Goal: Find specific page/section: Find specific page/section

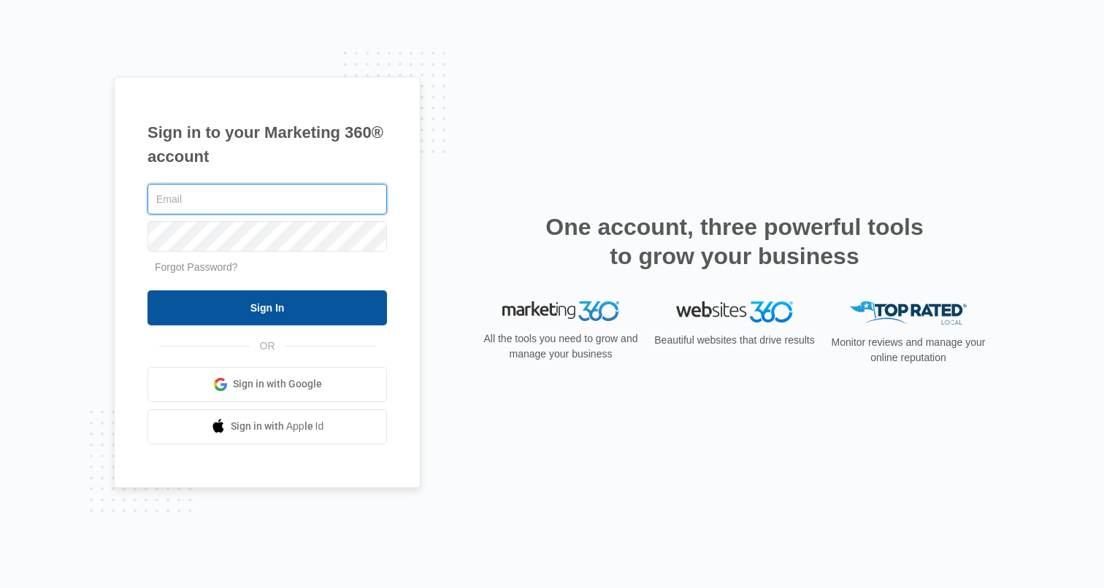
type input "[PERSON_NAME][EMAIL_ADDRESS][PERSON_NAME][DOMAIN_NAME]"
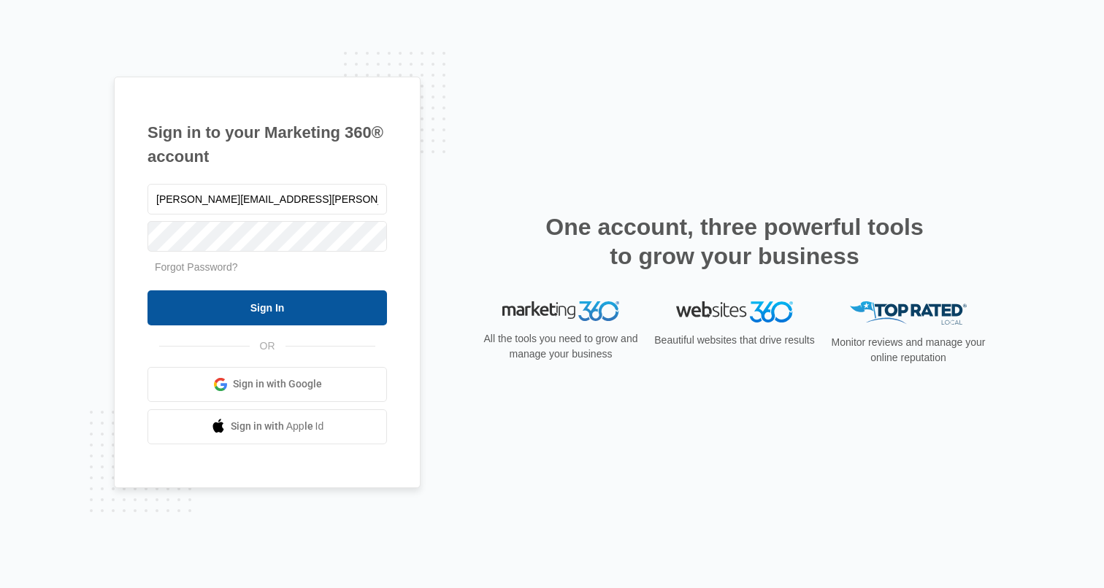
click at [248, 310] on input "Sign In" at bounding box center [266, 308] width 239 height 35
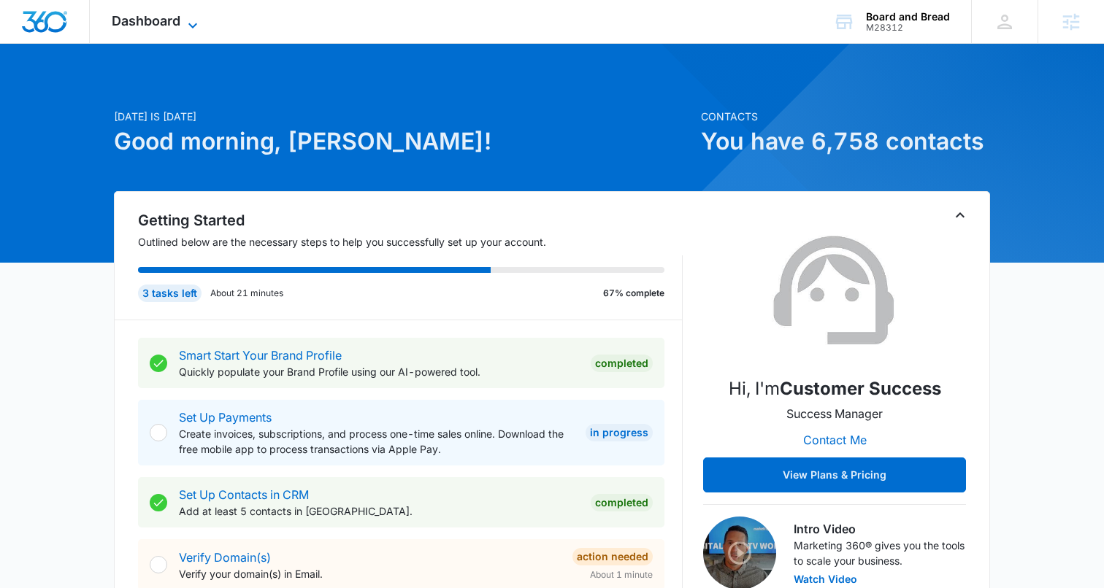
click at [175, 22] on span "Dashboard" at bounding box center [146, 20] width 69 height 15
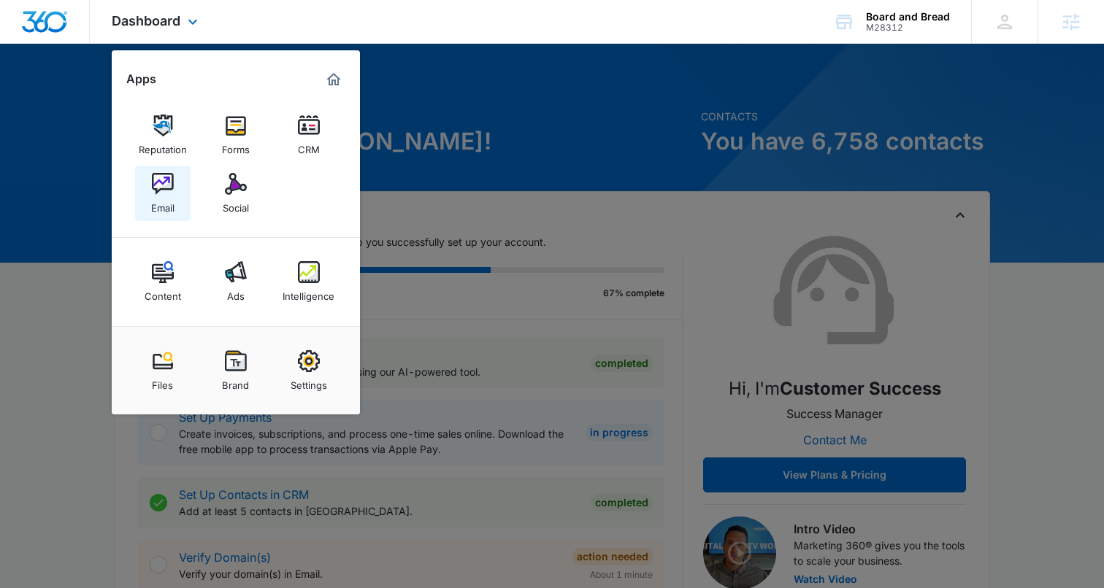
click at [154, 189] on img at bounding box center [163, 184] width 22 height 22
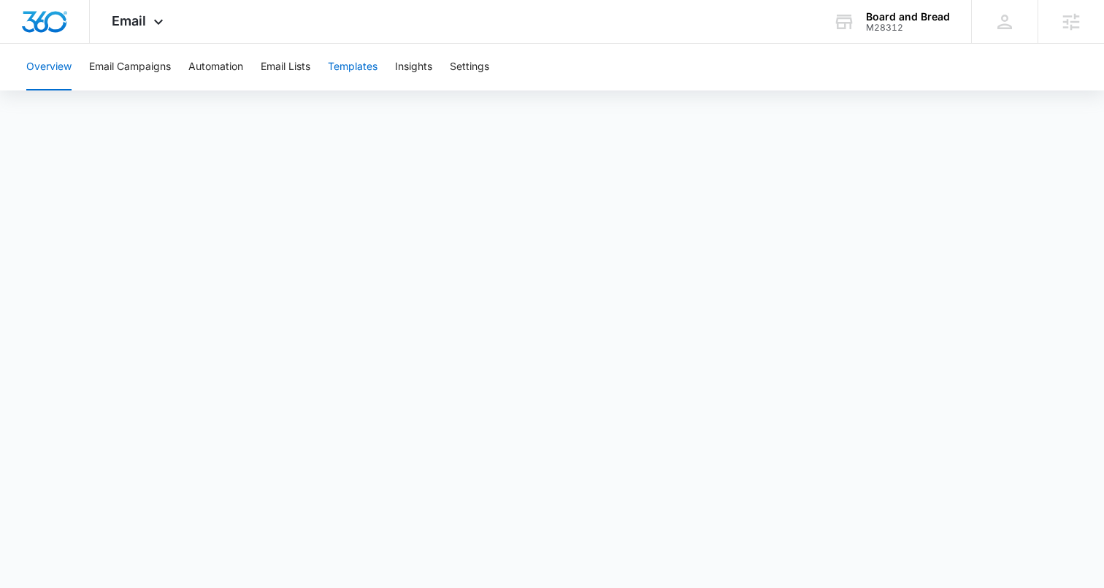
click at [352, 75] on button "Templates" at bounding box center [353, 67] width 50 height 47
